Goal: Information Seeking & Learning: Find specific fact

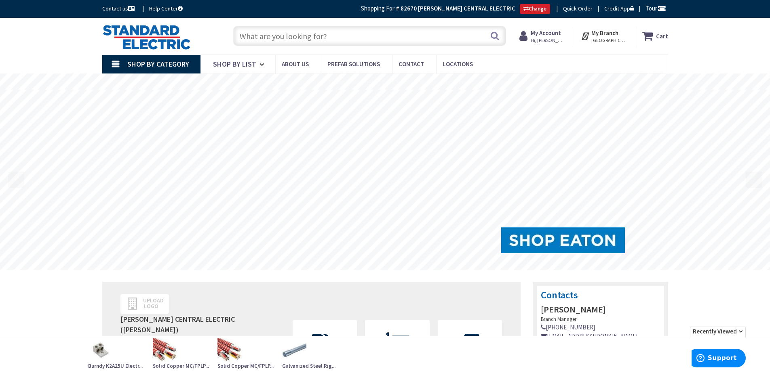
click at [278, 34] on input "text" at bounding box center [369, 36] width 273 height 20
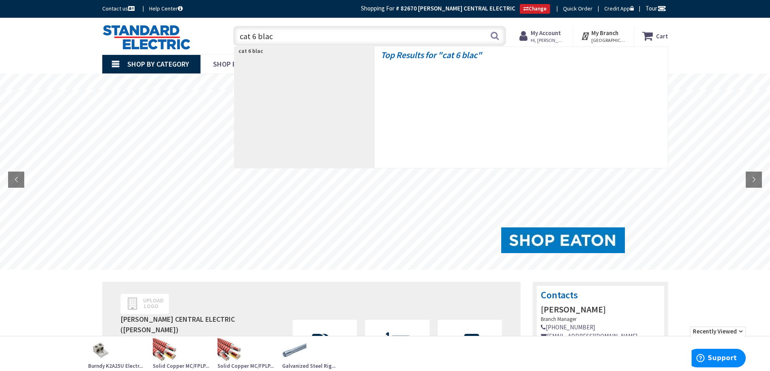
type input "cat 6 black"
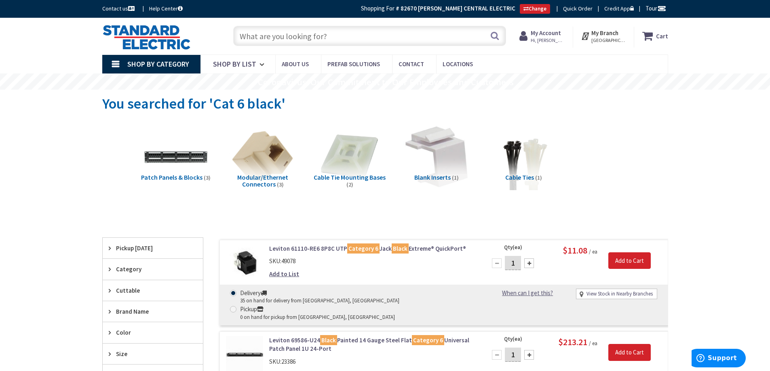
click at [251, 35] on input "text" at bounding box center [369, 36] width 273 height 20
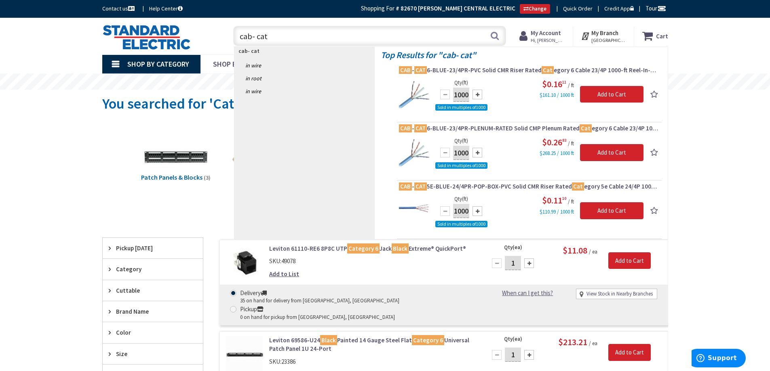
type input "cab- cat6"
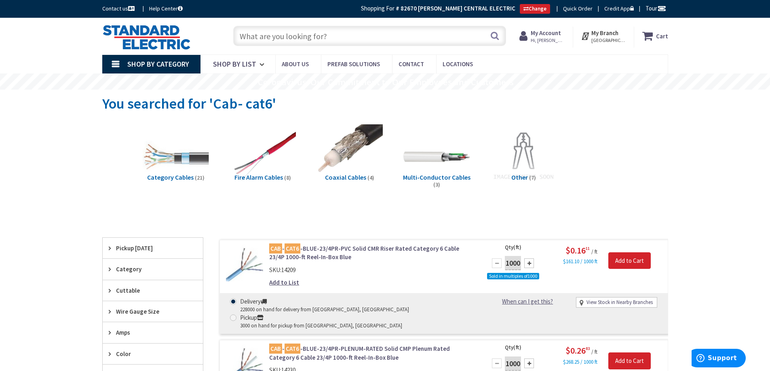
click at [265, 32] on input "text" at bounding box center [369, 36] width 273 height 20
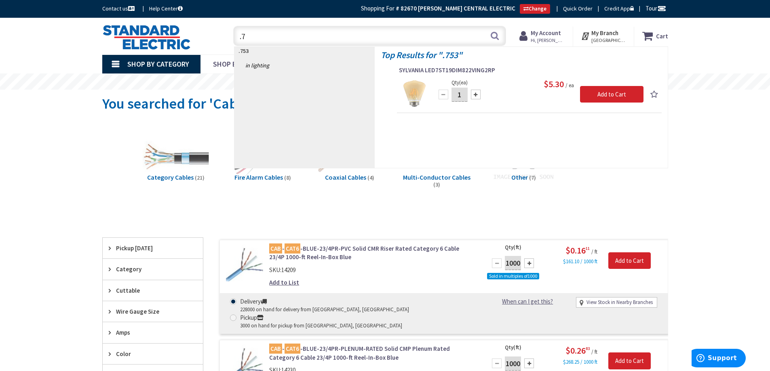
type input "."
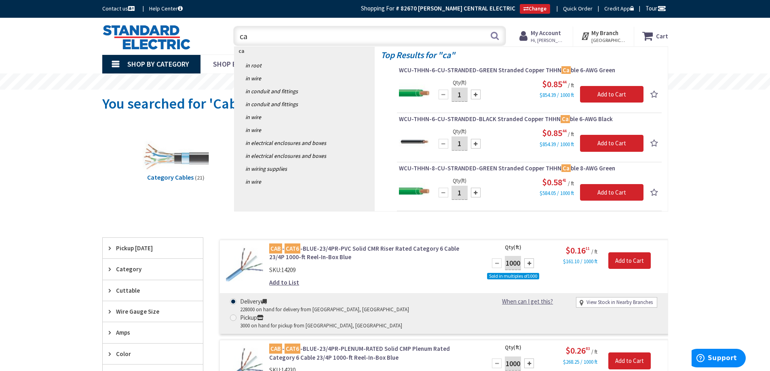
type input "c"
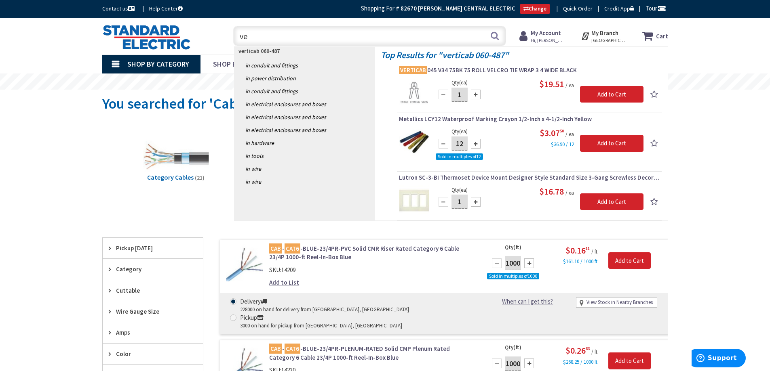
type input "v"
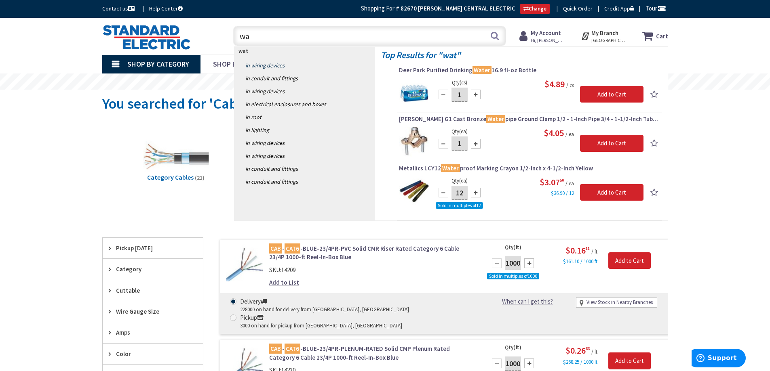
type input "w"
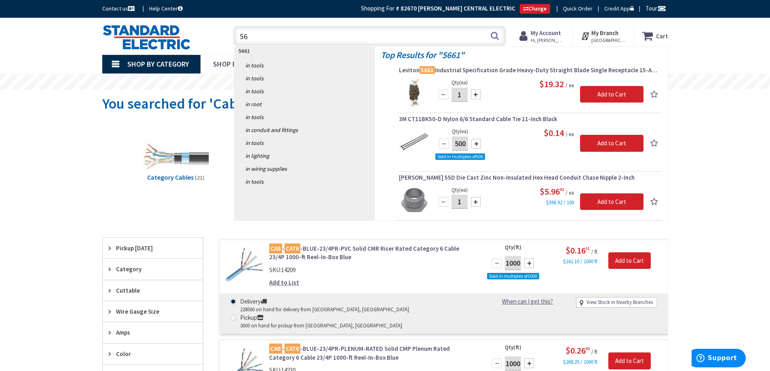
type input "5"
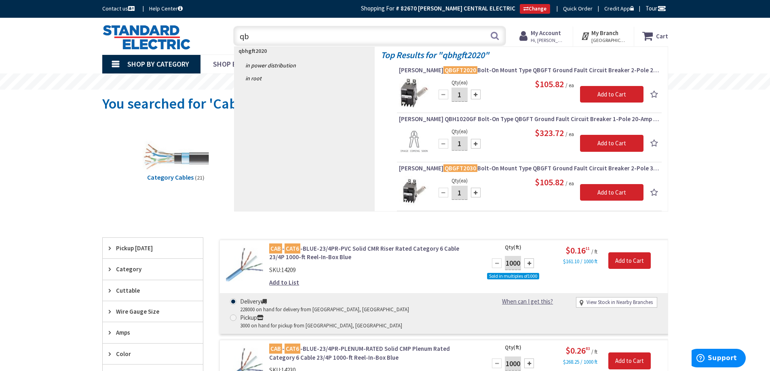
type input "q"
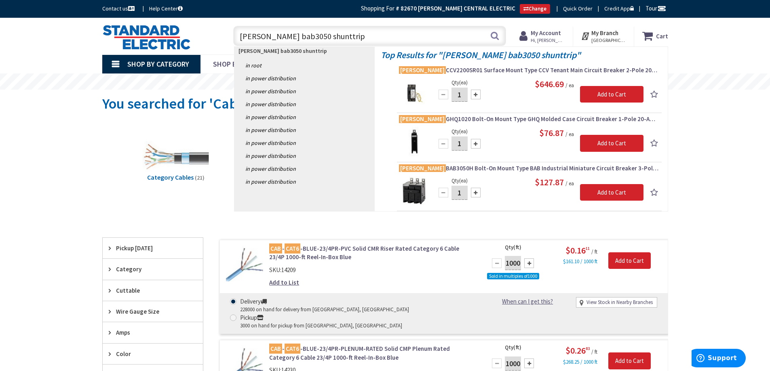
click at [289, 35] on input "eaton bab3050 shunttrip" at bounding box center [369, 36] width 273 height 20
click at [331, 36] on input "eaton bab3050s shunttrip" at bounding box center [369, 36] width 273 height 20
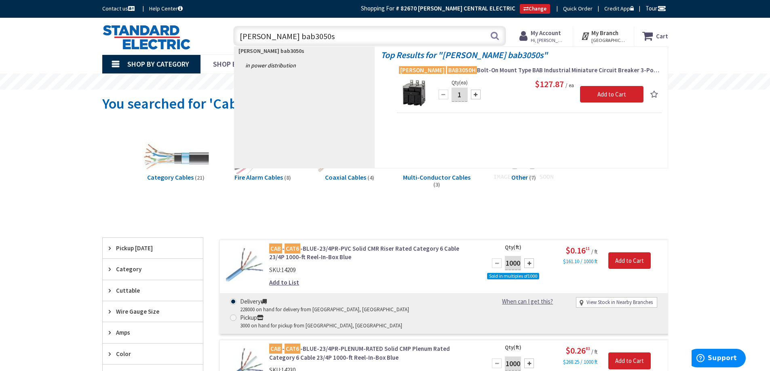
click at [285, 37] on input "eaton bab3050s" at bounding box center [369, 36] width 273 height 20
type input "e"
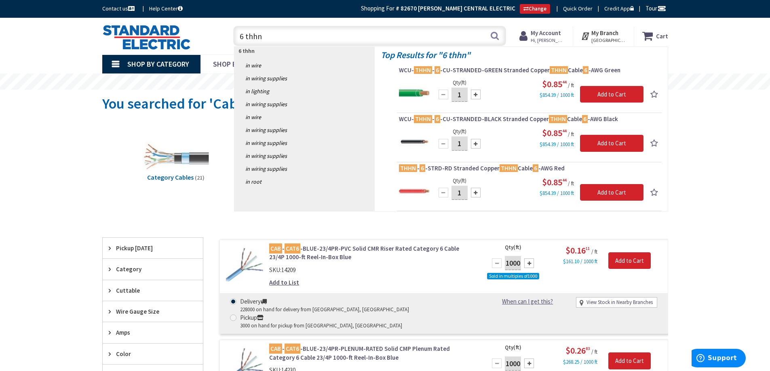
click at [242, 34] on input "6 thhn" at bounding box center [369, 36] width 273 height 20
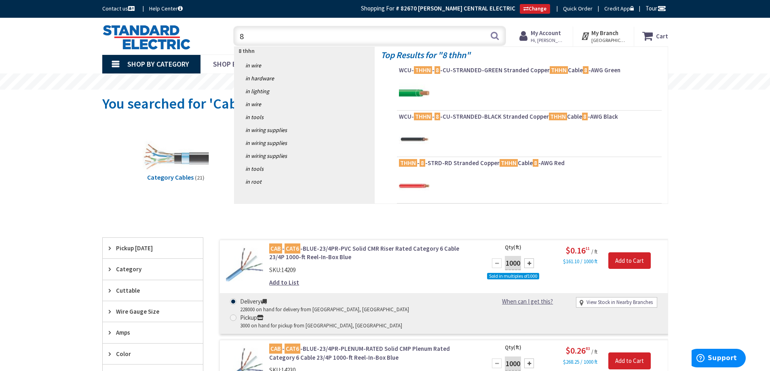
type input "8"
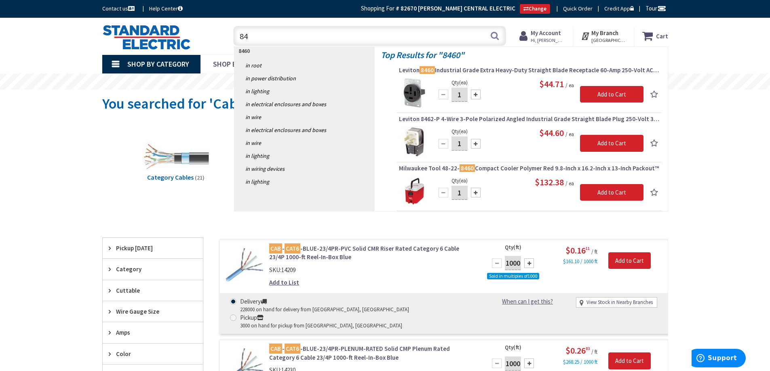
type input "8"
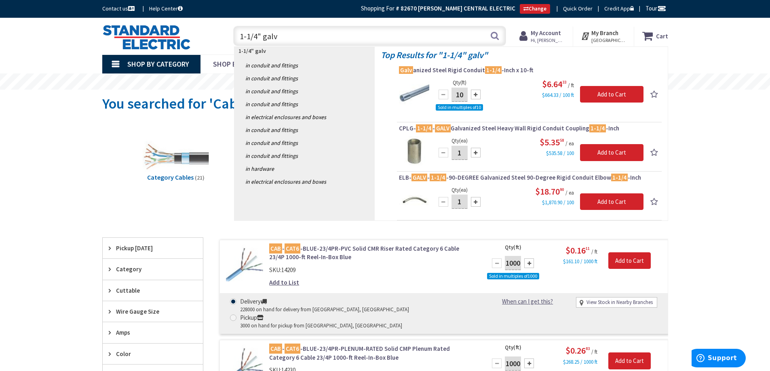
type input "1-1/4" galv"
